Goal: Contribute content: Add original content to the website for others to see

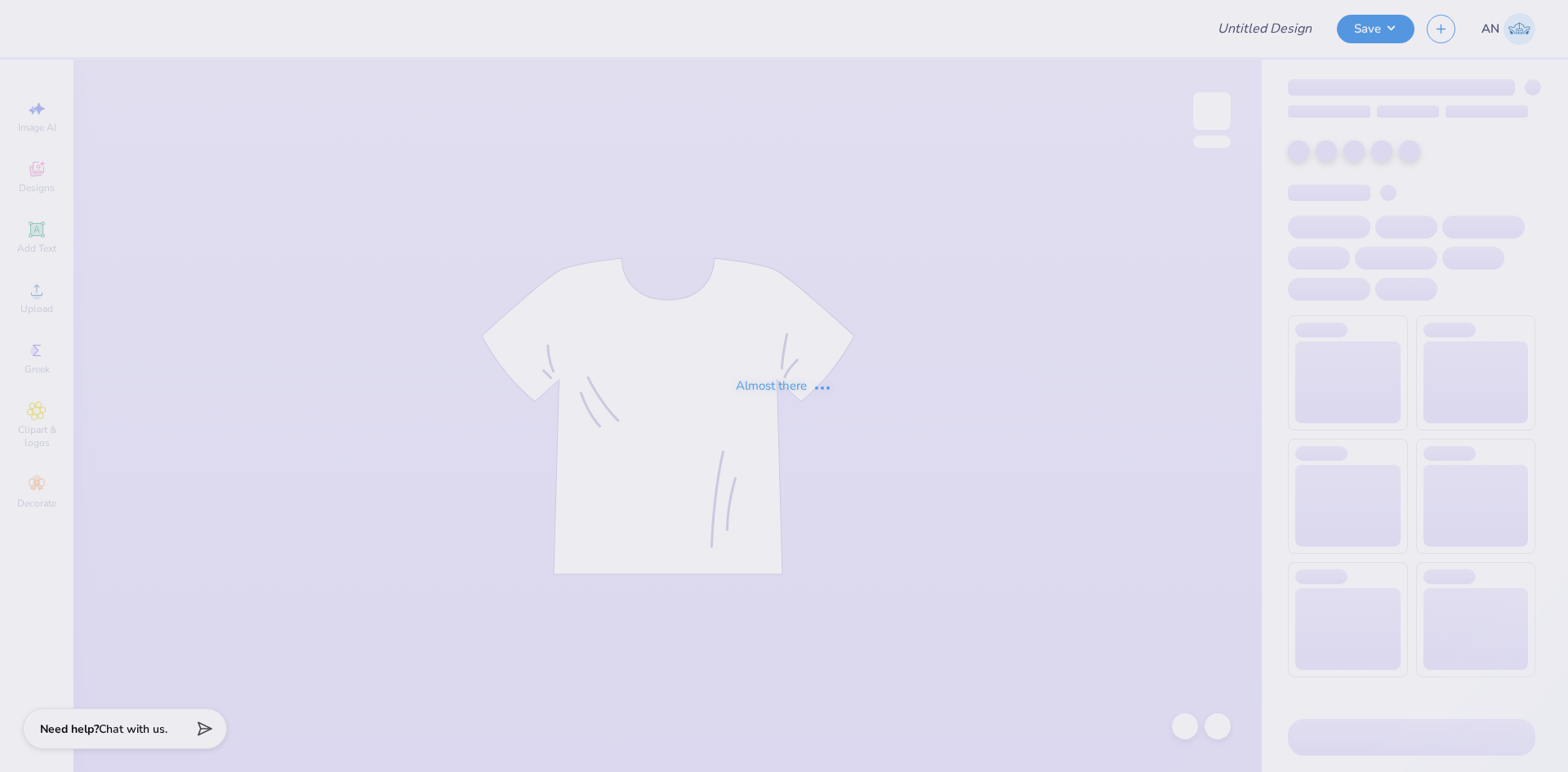
type input "General Merch"
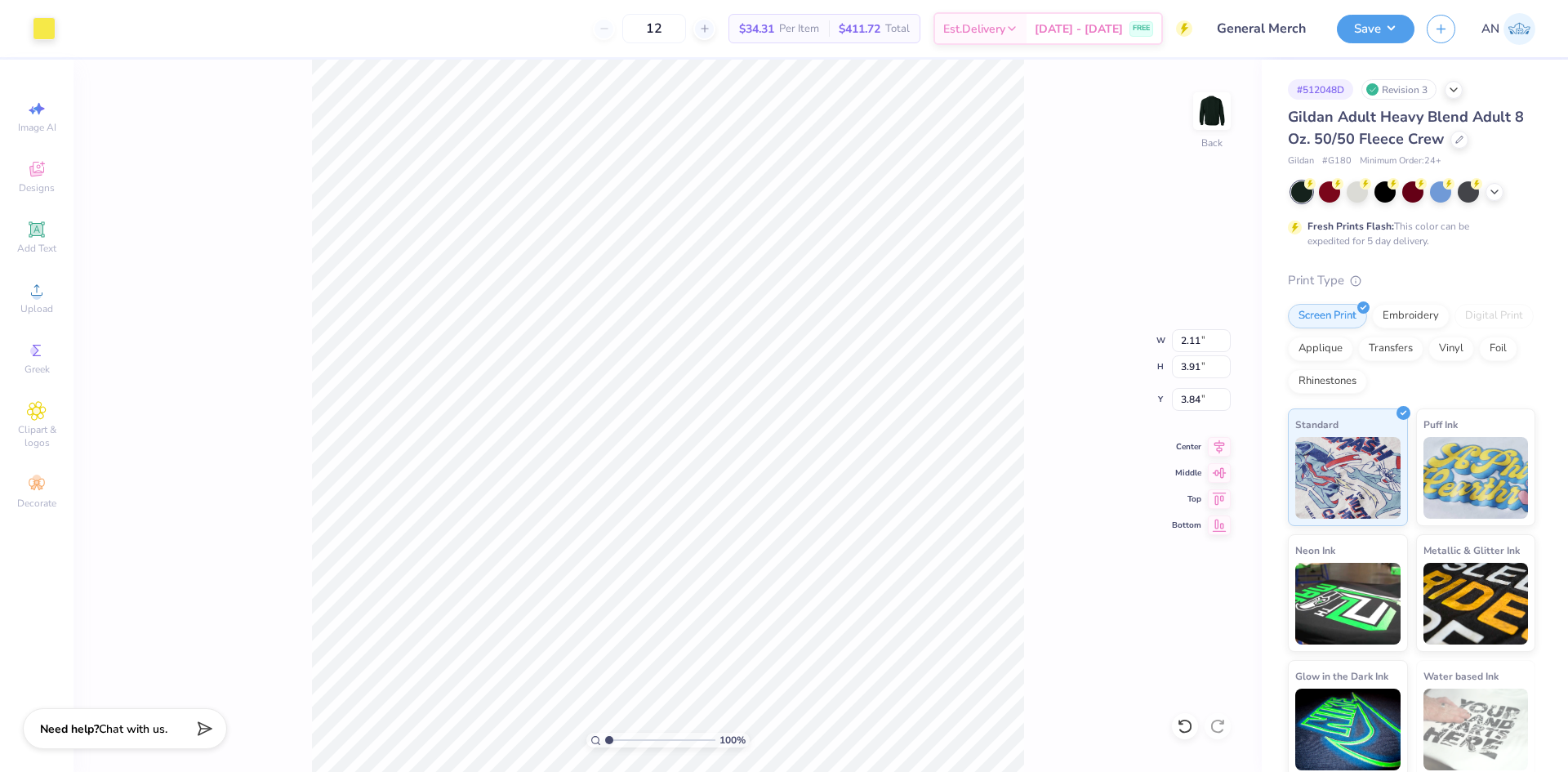
type input "2.16"
type input "3.71"
type input "3.80"
type input "1.82"
type input "4.62"
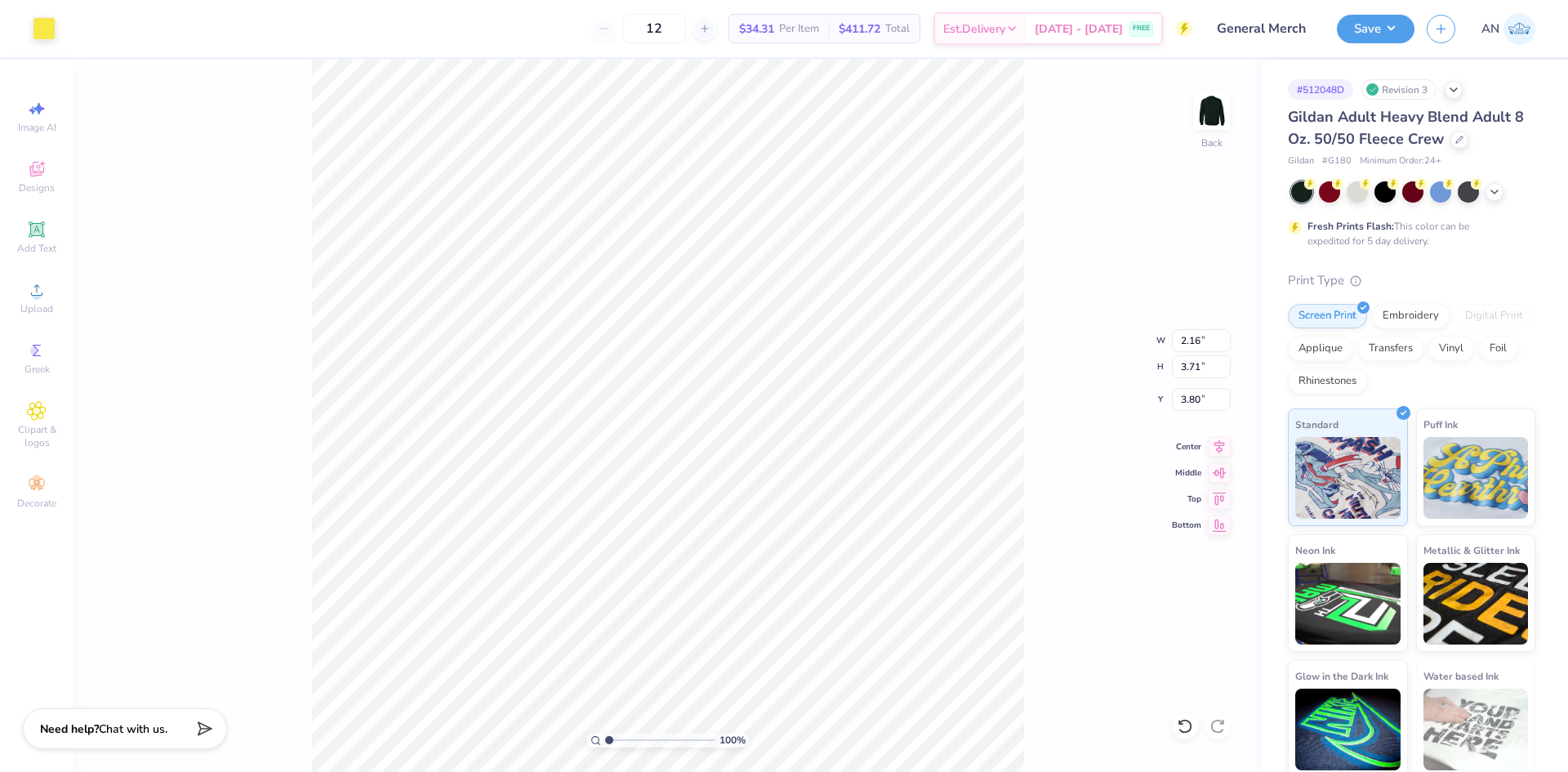
type input "4.30"
type input "6.21"
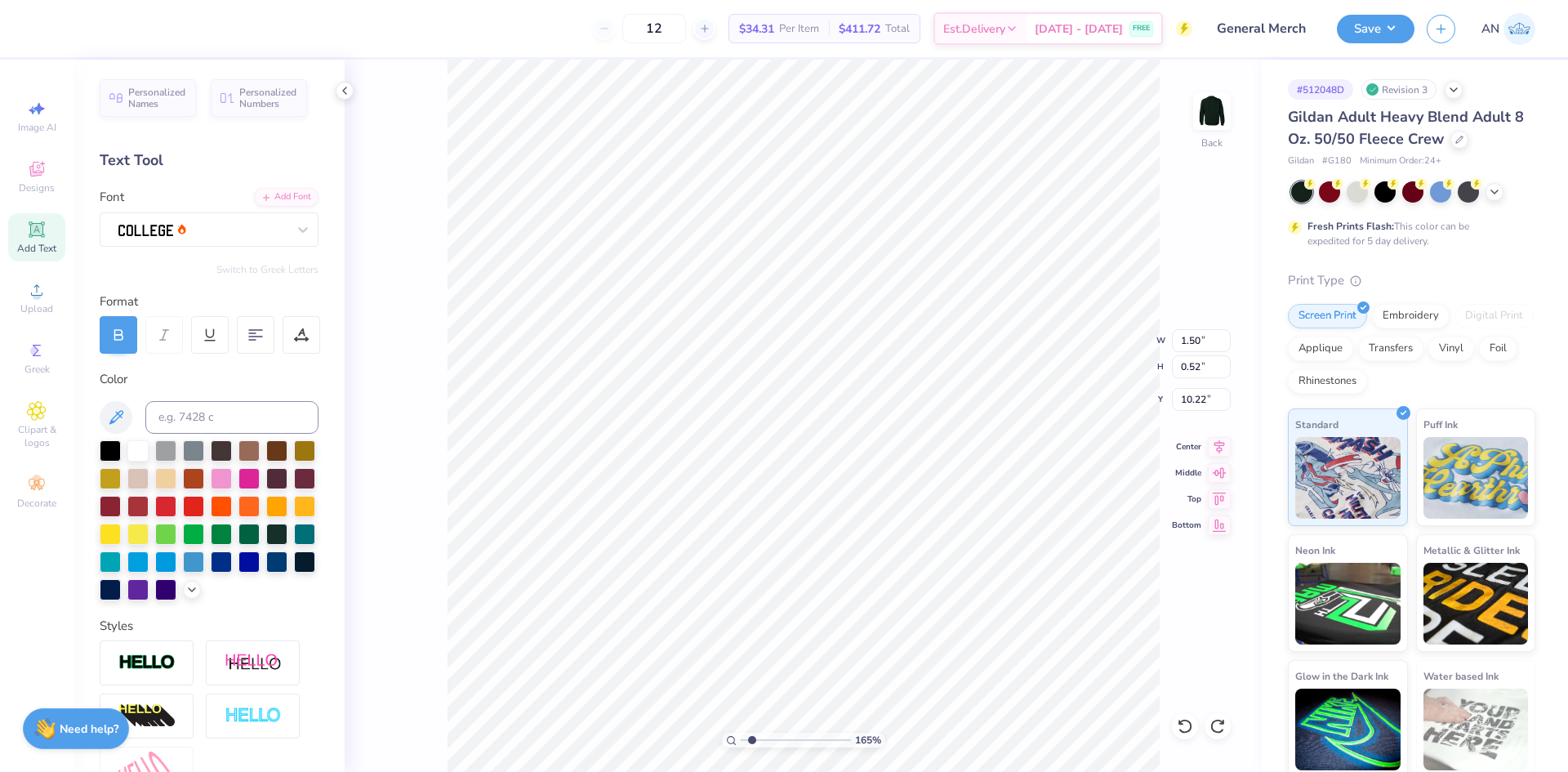
scroll to position [13, 3]
type input "1.64913377760655"
type input "1.87"
type input "1"
drag, startPoint x: 29, startPoint y: 235, endPoint x: 42, endPoint y: 241, distance: 14.3
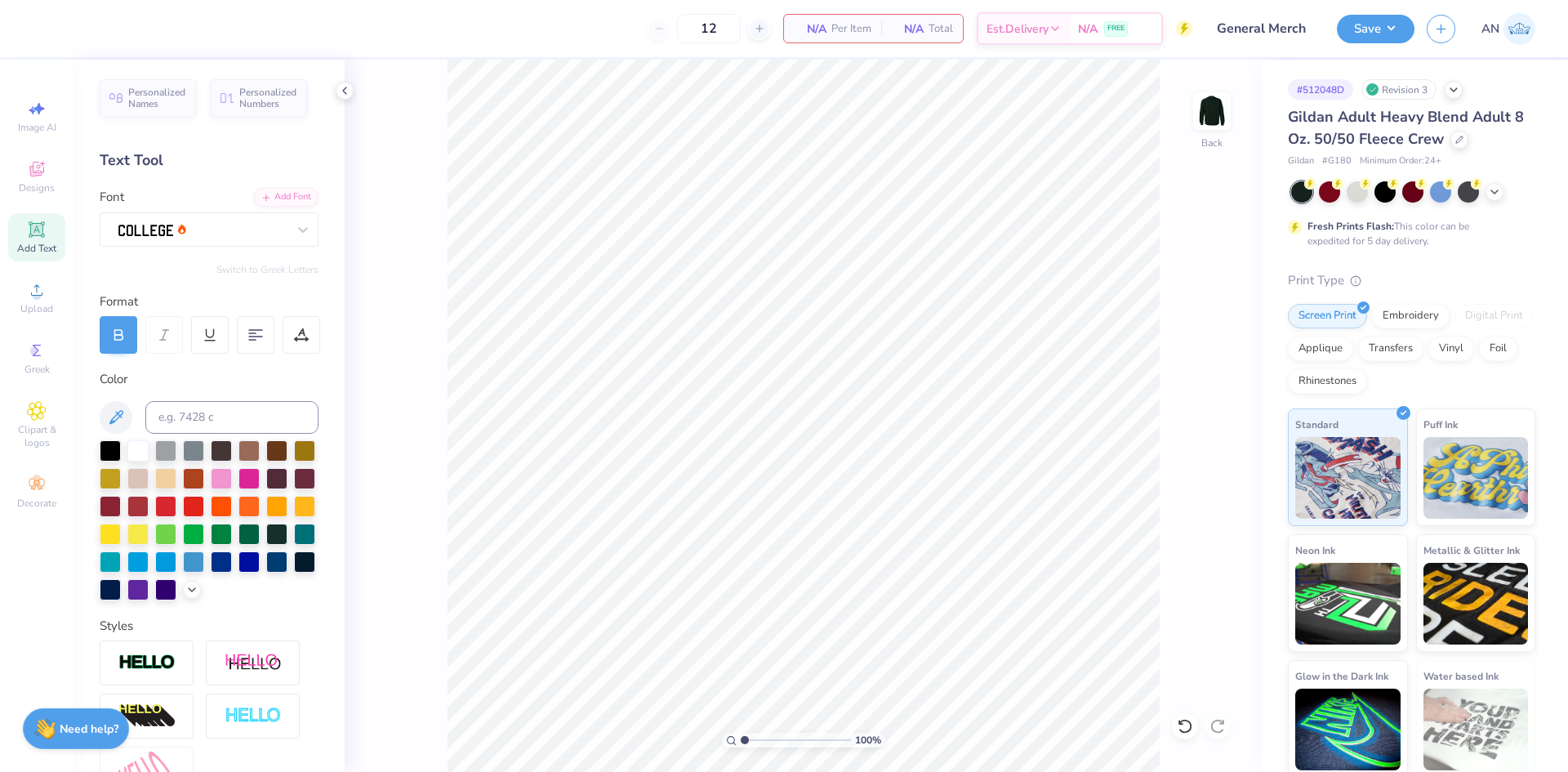
click at [29, 235] on icon at bounding box center [36, 229] width 16 height 16
click at [266, 543] on div at bounding box center [277, 533] width 21 height 21
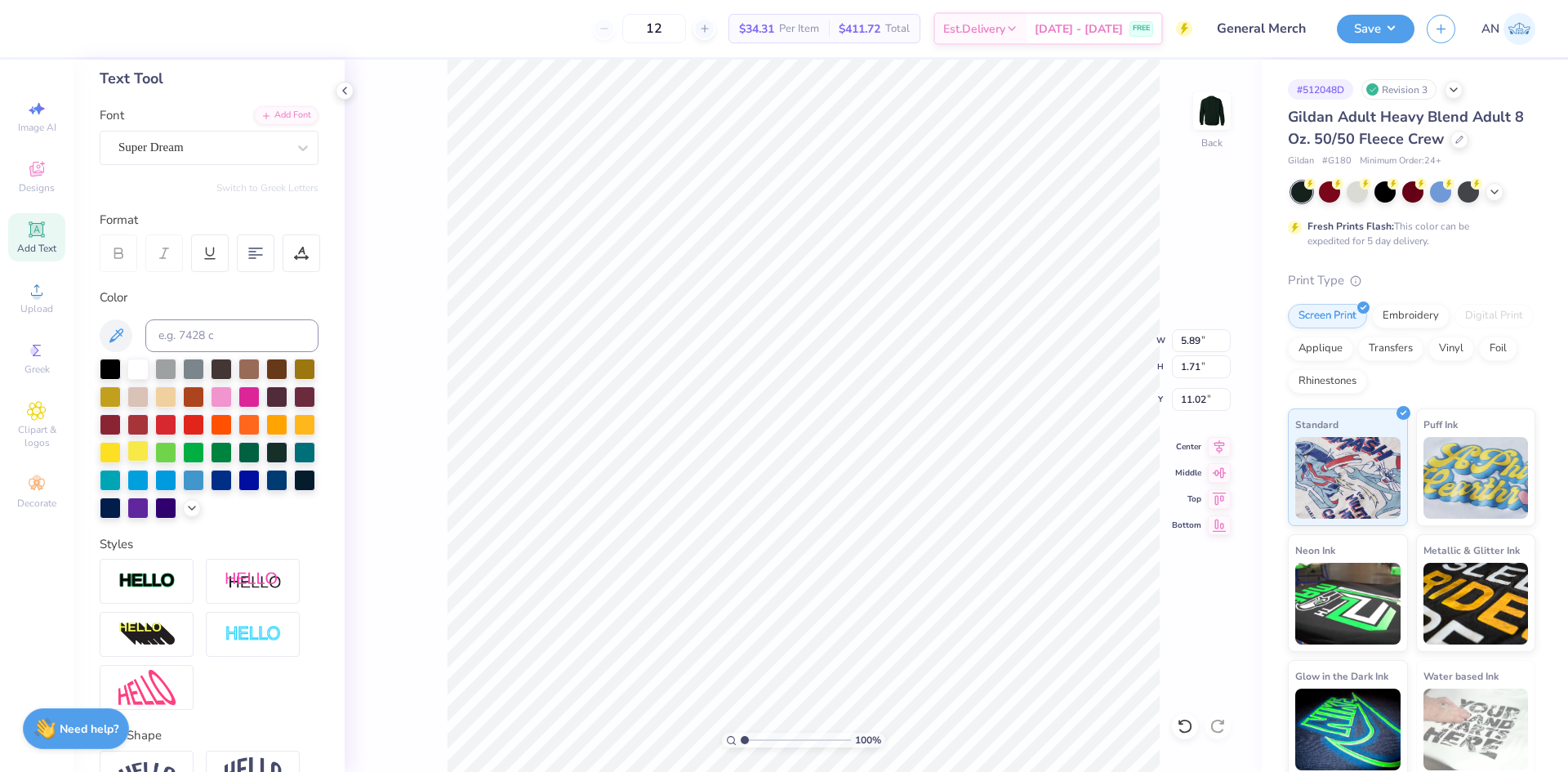
scroll to position [206, 0]
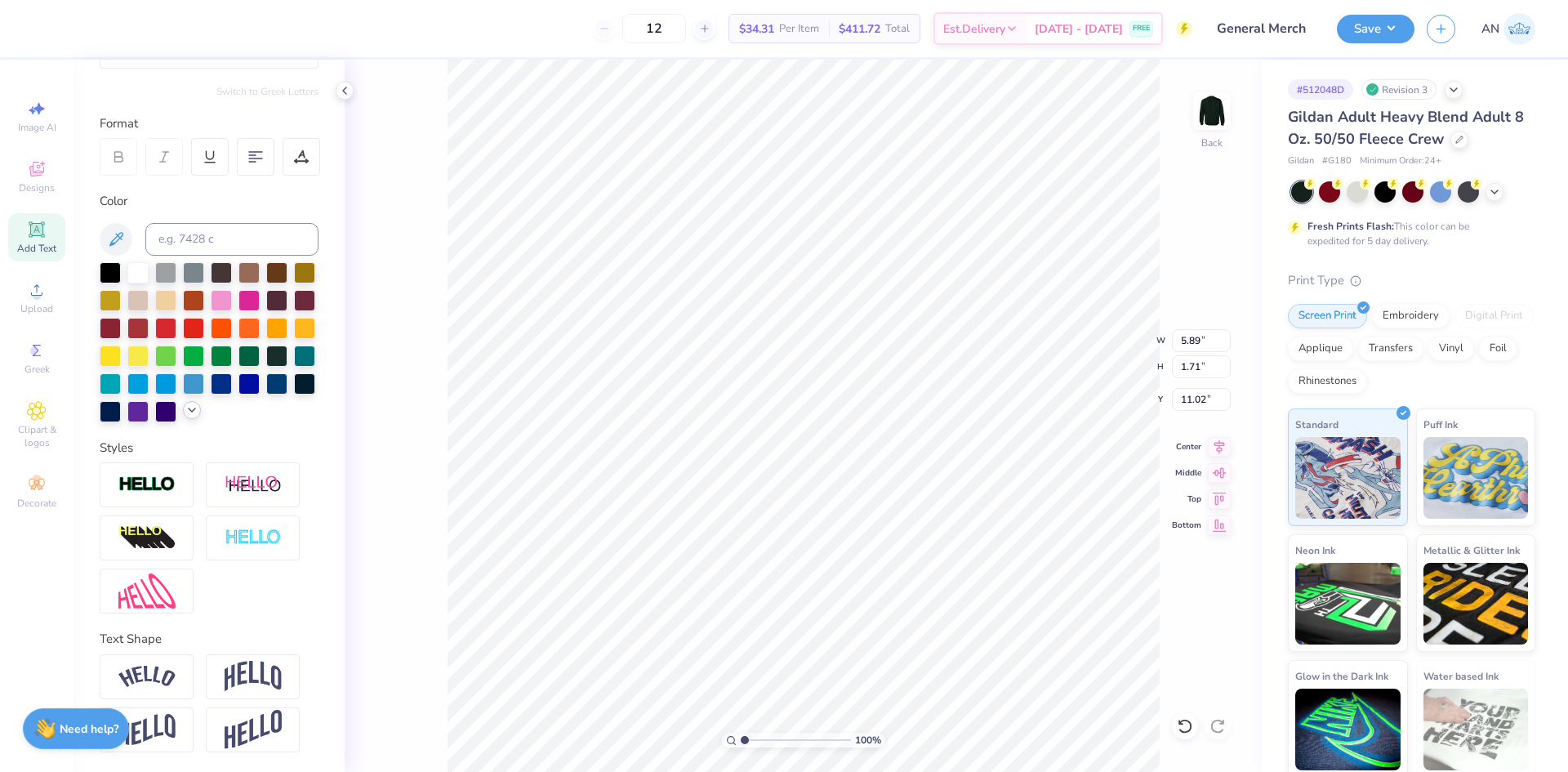
click at [185, 413] on icon at bounding box center [191, 409] width 13 height 13
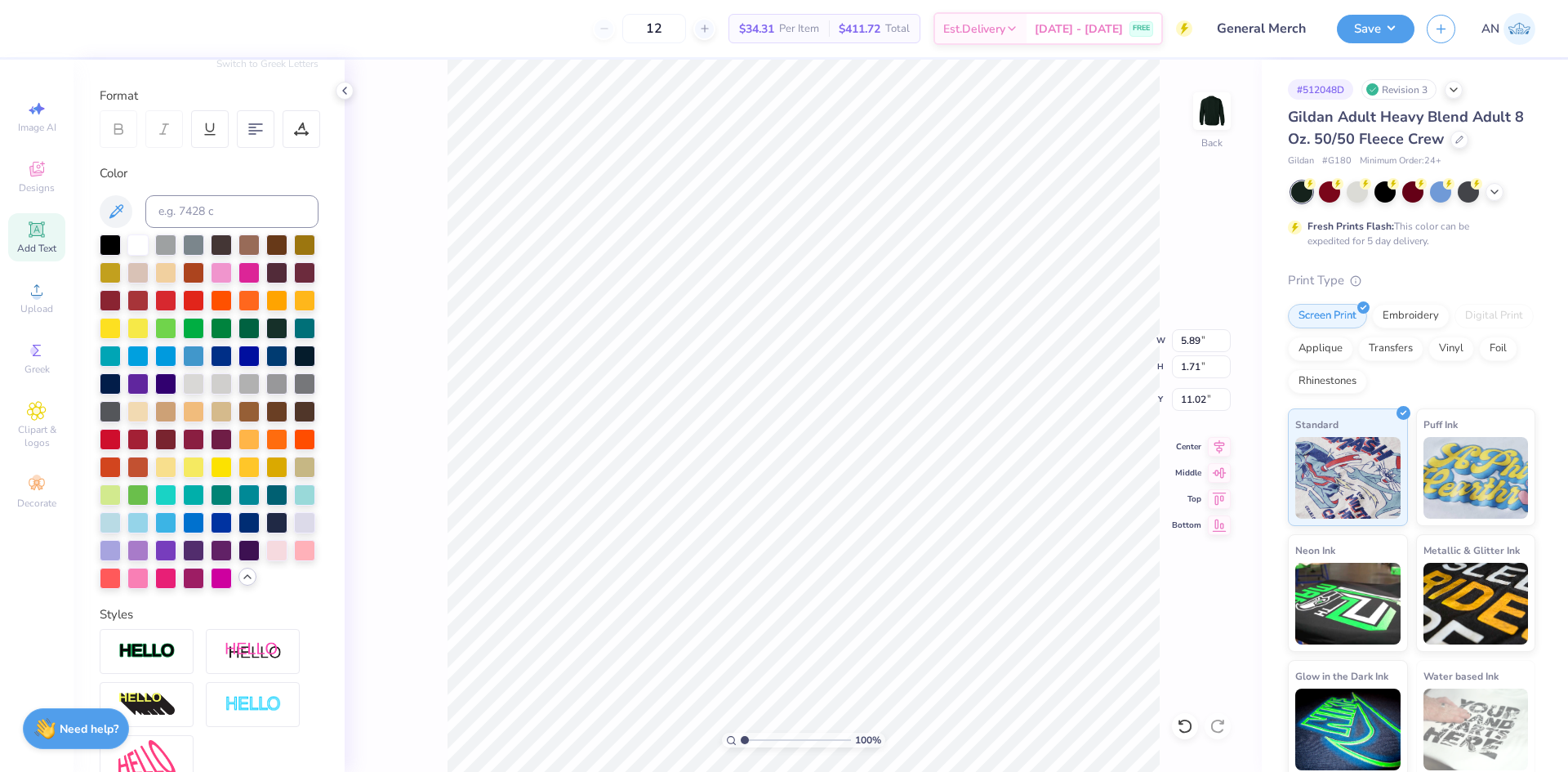
scroll to position [14, 3]
click at [45, 308] on span "Upload" at bounding box center [36, 309] width 33 height 13
type input "13.00"
type input "9.90"
type input "3.00"
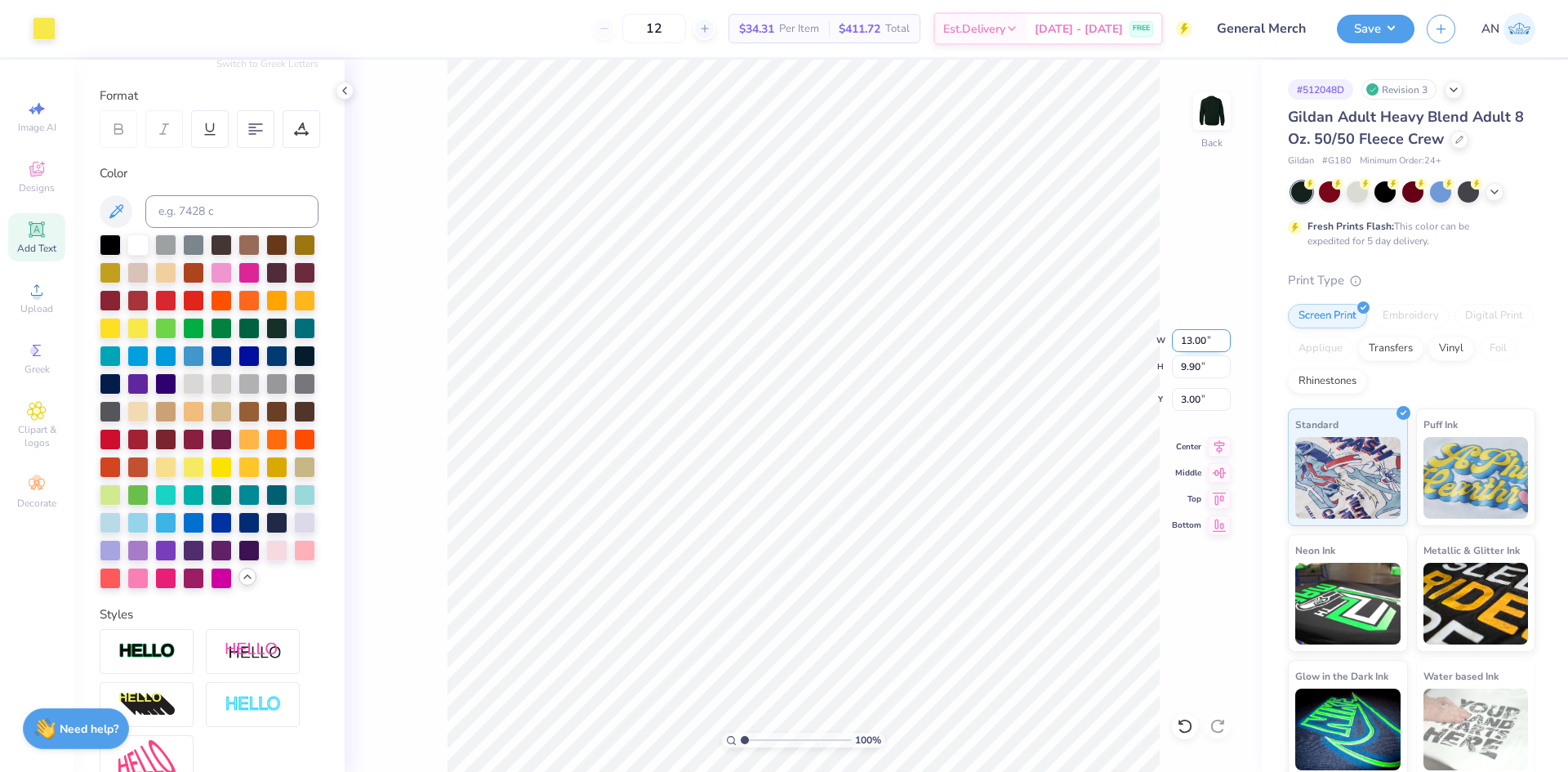
click at [1190, 342] on input "13.00" at bounding box center [1201, 341] width 59 height 23
type input "12.50"
type input "9.52"
type input "3.19"
click at [1206, 346] on input "12.50" at bounding box center [1201, 341] width 59 height 23
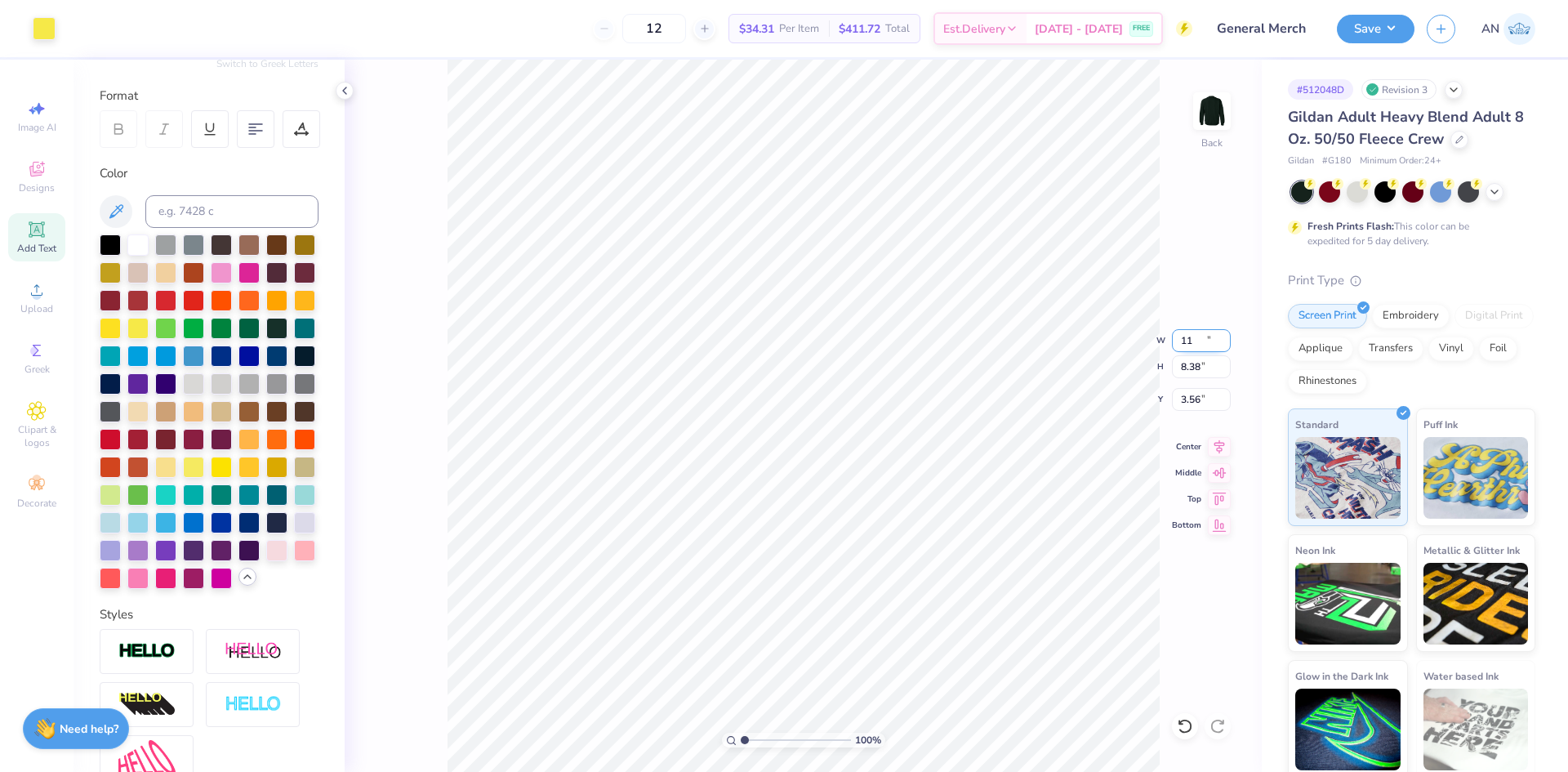
type input "11.00"
type input "8.38"
type input "3.56"
click at [1204, 341] on input "11.00" at bounding box center [1201, 341] width 59 height 23
type input "11.50"
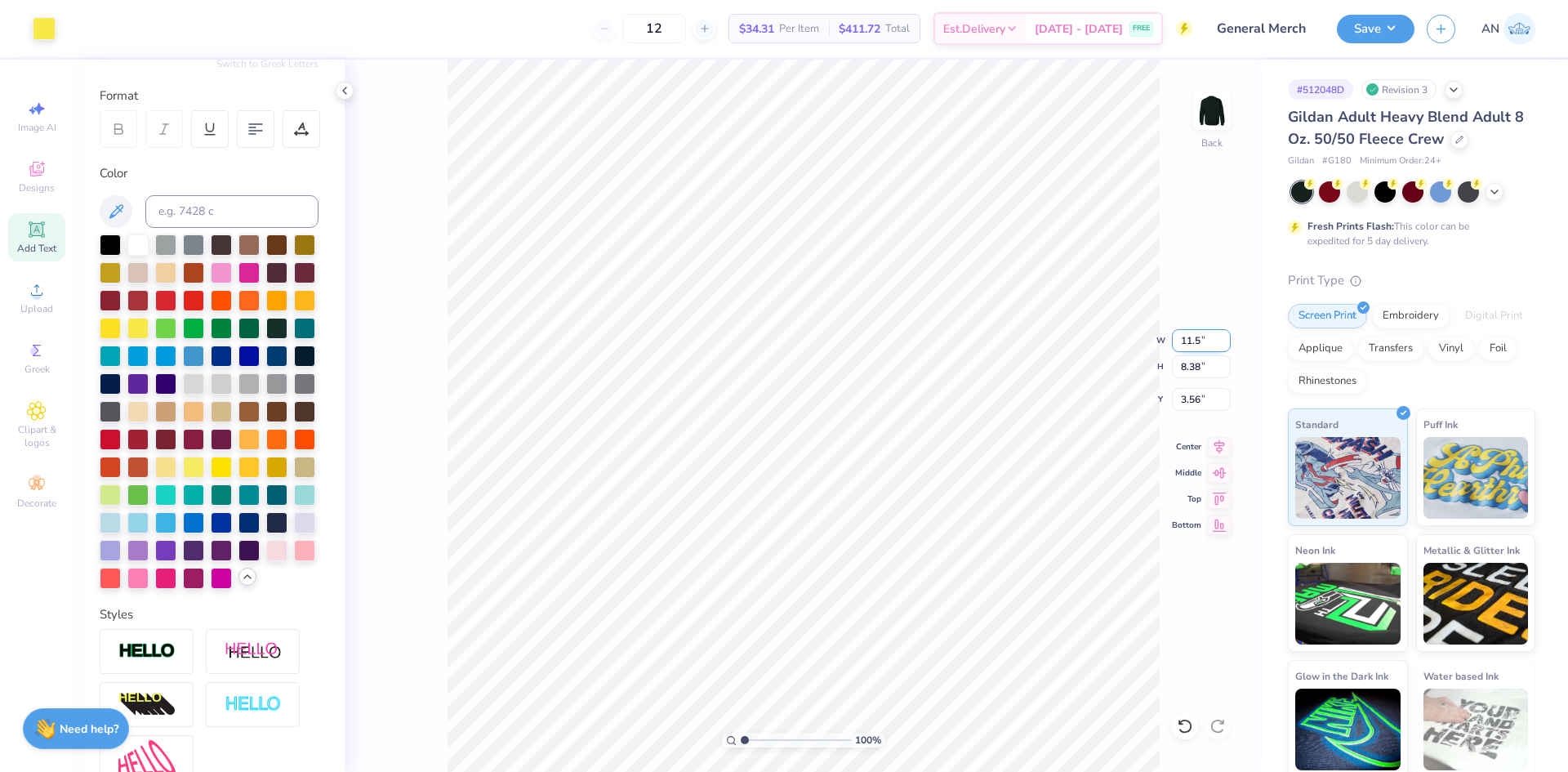
type input "8.76"
type input "3.37"
click at [1198, 394] on input "3.37" at bounding box center [1201, 400] width 59 height 23
type input "3.00"
click at [1380, 23] on button "Save" at bounding box center [1376, 26] width 78 height 28
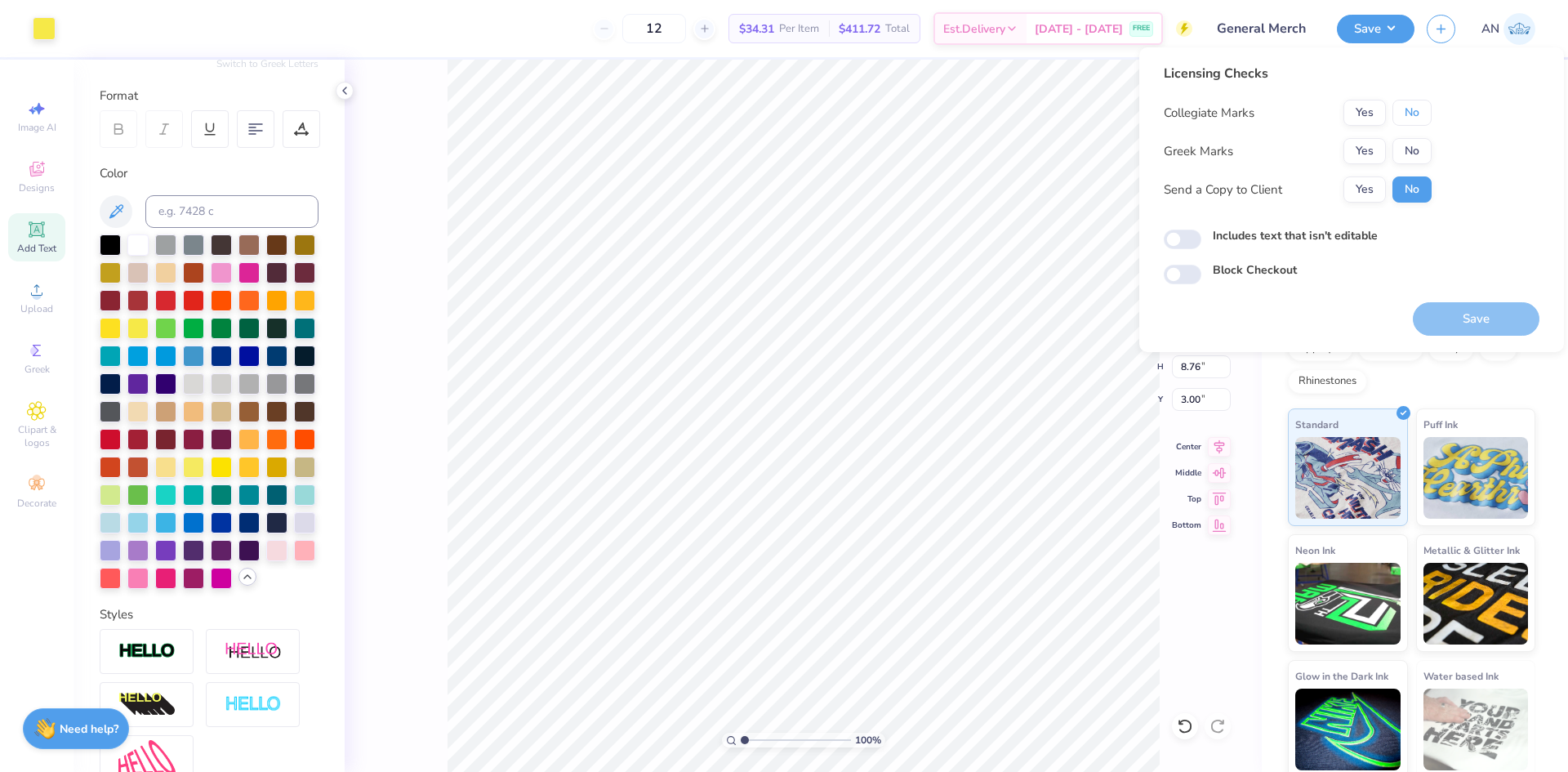
drag, startPoint x: 1423, startPoint y: 104, endPoint x: 1421, endPoint y: 133, distance: 29.1
click at [1423, 105] on button "No" at bounding box center [1412, 113] width 39 height 26
drag, startPoint x: 1421, startPoint y: 133, endPoint x: 1411, endPoint y: 160, distance: 28.8
click at [1411, 160] on button "No" at bounding box center [1412, 151] width 39 height 26
click at [1508, 322] on button "Save" at bounding box center [1475, 319] width 126 height 34
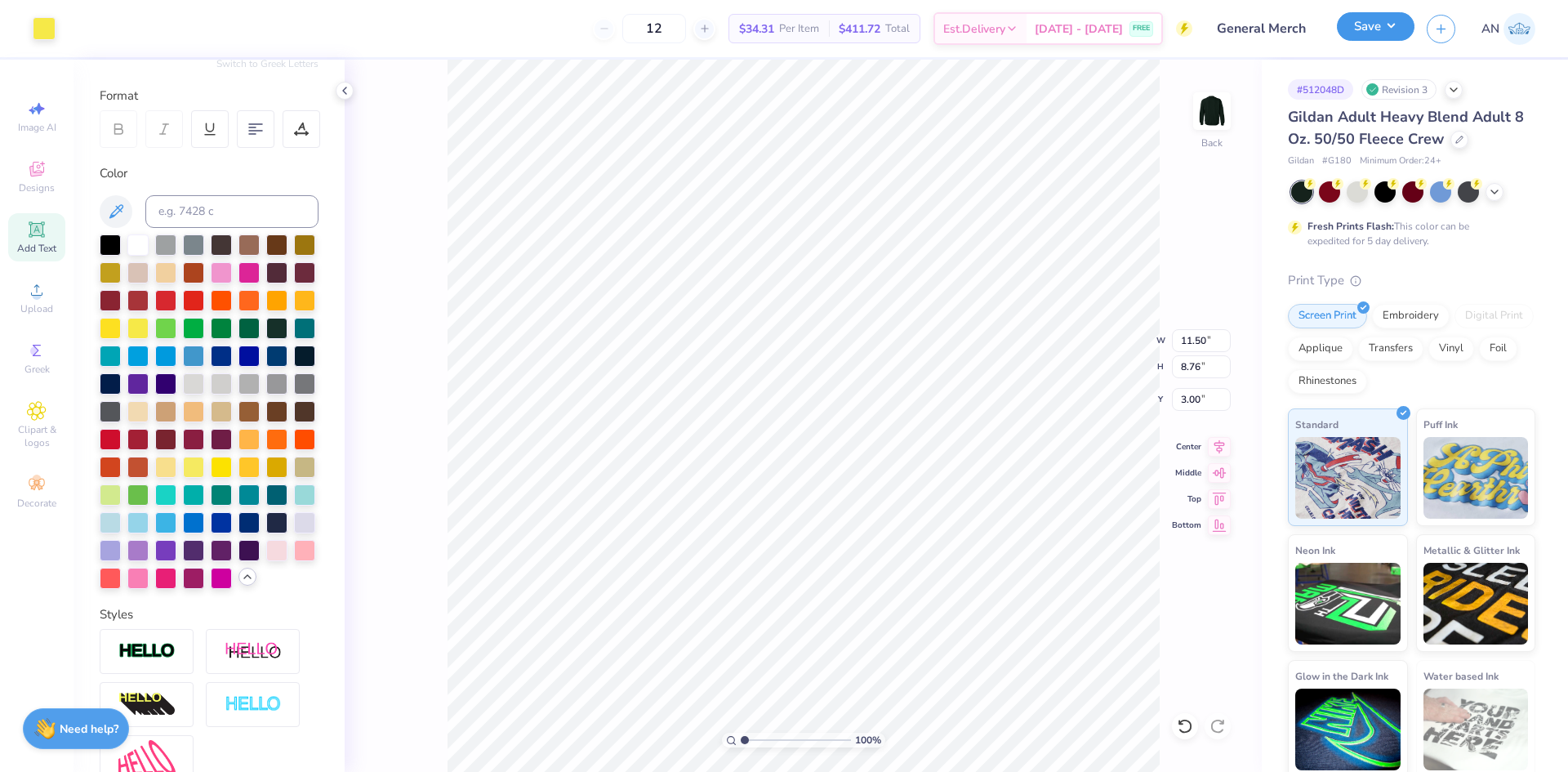
click at [1391, 26] on button "Save" at bounding box center [1376, 26] width 78 height 28
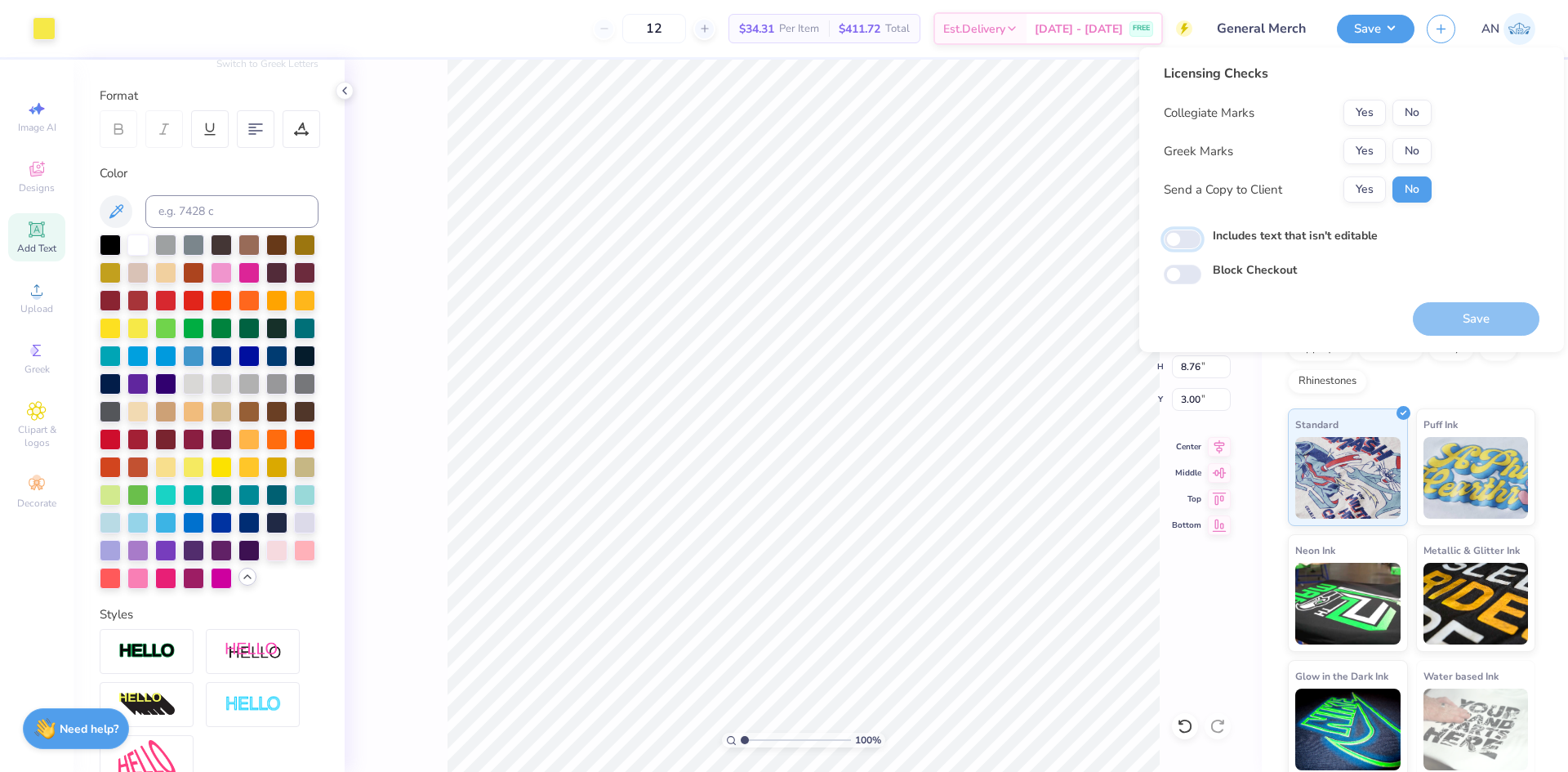
click at [1184, 239] on input "Includes text that isn't editable" at bounding box center [1182, 239] width 38 height 19
checkbox input "true"
click at [1410, 143] on button "No" at bounding box center [1412, 151] width 39 height 26
click at [1406, 112] on button "No" at bounding box center [1412, 113] width 39 height 26
click at [1437, 316] on button "Save" at bounding box center [1475, 319] width 126 height 34
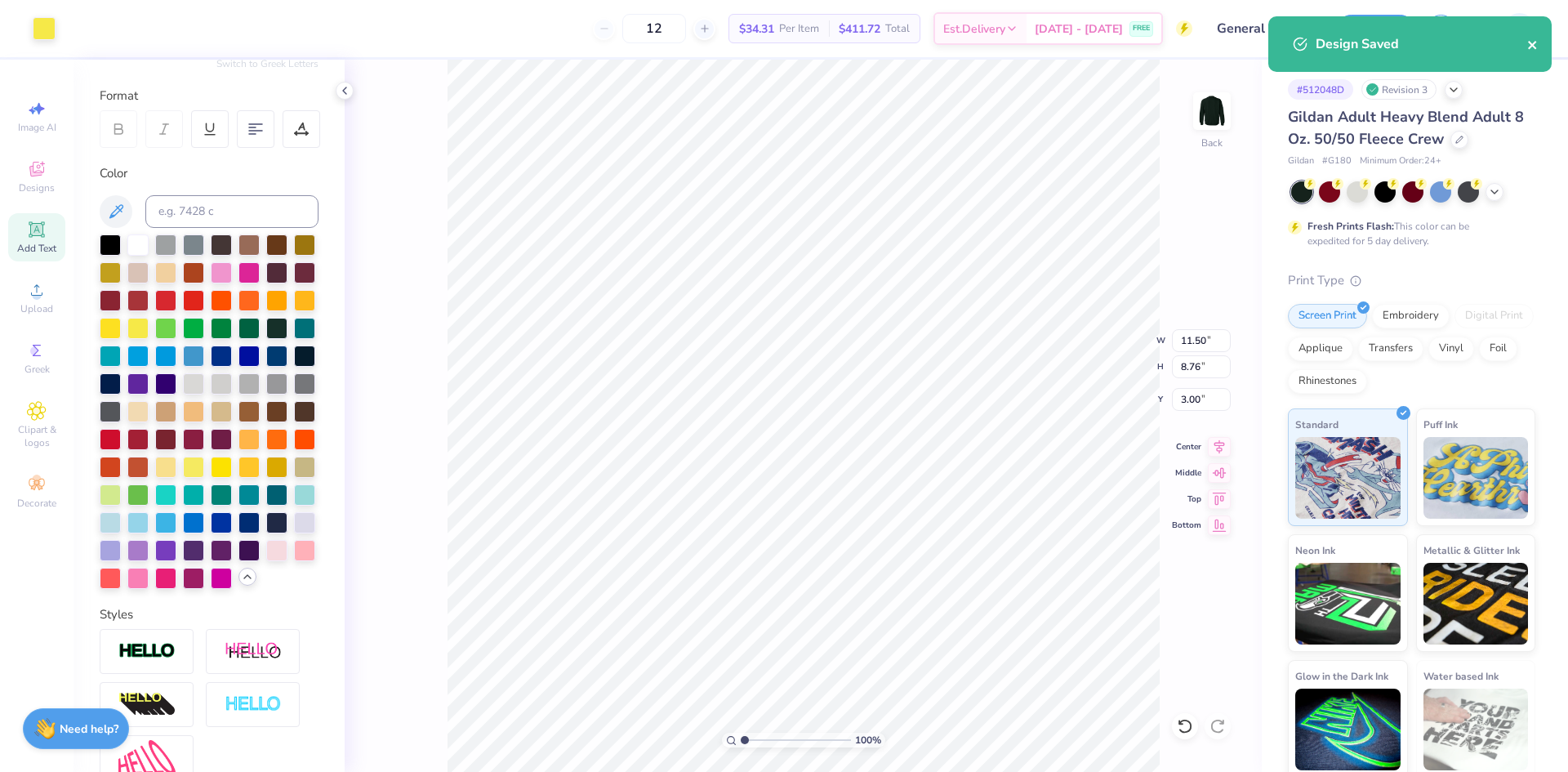
click at [1529, 47] on icon "close" at bounding box center [1533, 45] width 11 height 13
